Goal: Task Accomplishment & Management: Use online tool/utility

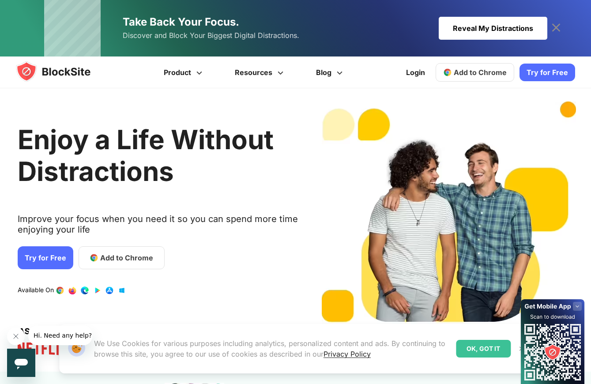
click at [45, 68] on img at bounding box center [62, 71] width 92 height 21
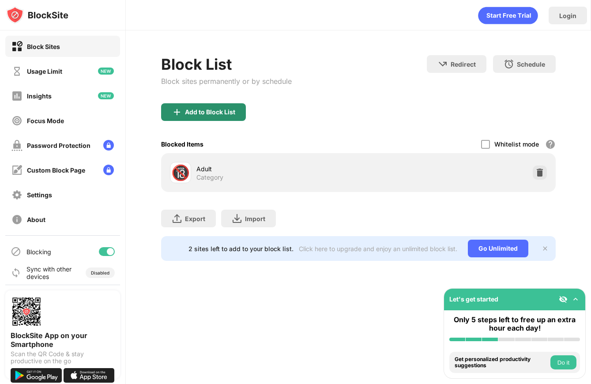
click at [215, 106] on div "Add to Block List" at bounding box center [203, 112] width 85 height 18
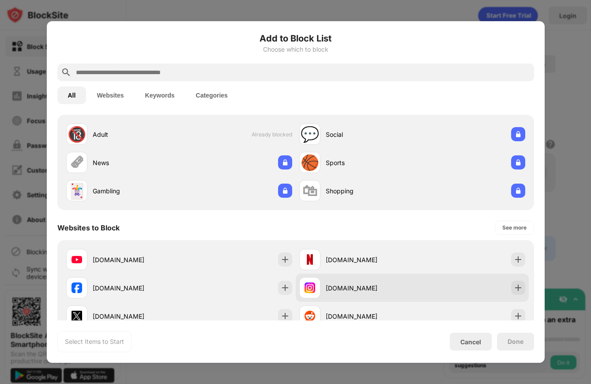
scroll to position [26, 0]
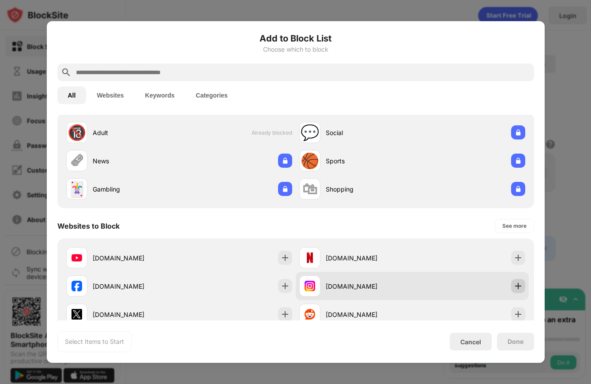
click at [516, 287] on img at bounding box center [518, 286] width 9 height 9
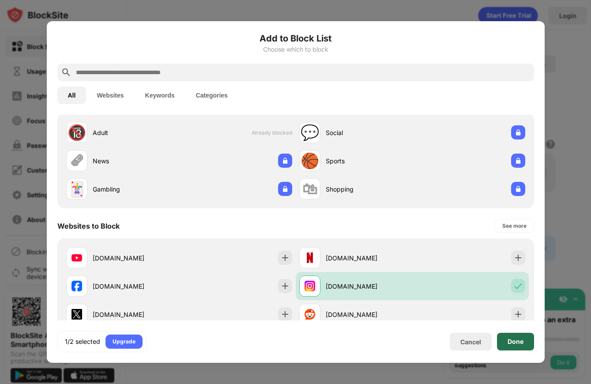
click at [520, 342] on div "Done" at bounding box center [516, 341] width 16 height 7
